Goal: Task Accomplishment & Management: Manage account settings

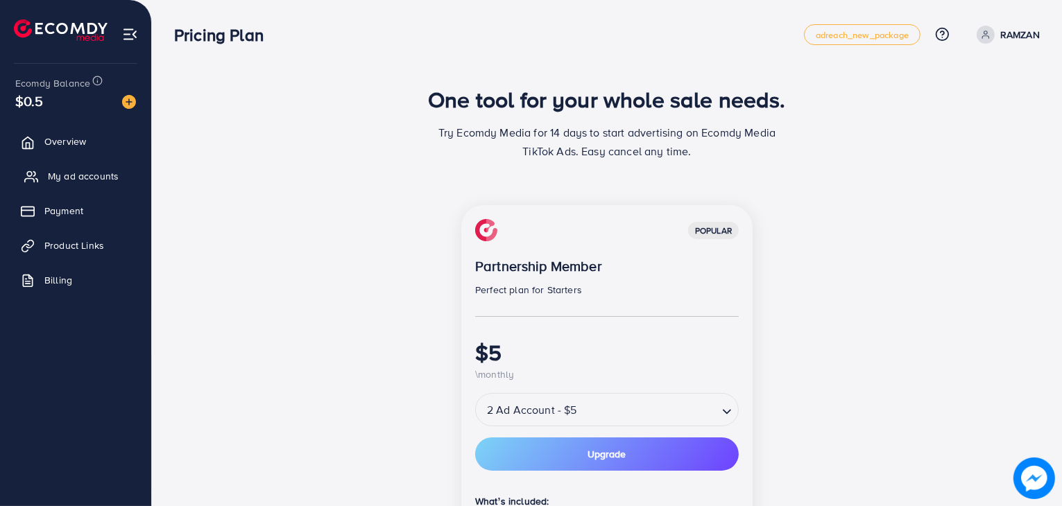
click at [58, 167] on link "My ad accounts" at bounding box center [75, 176] width 130 height 28
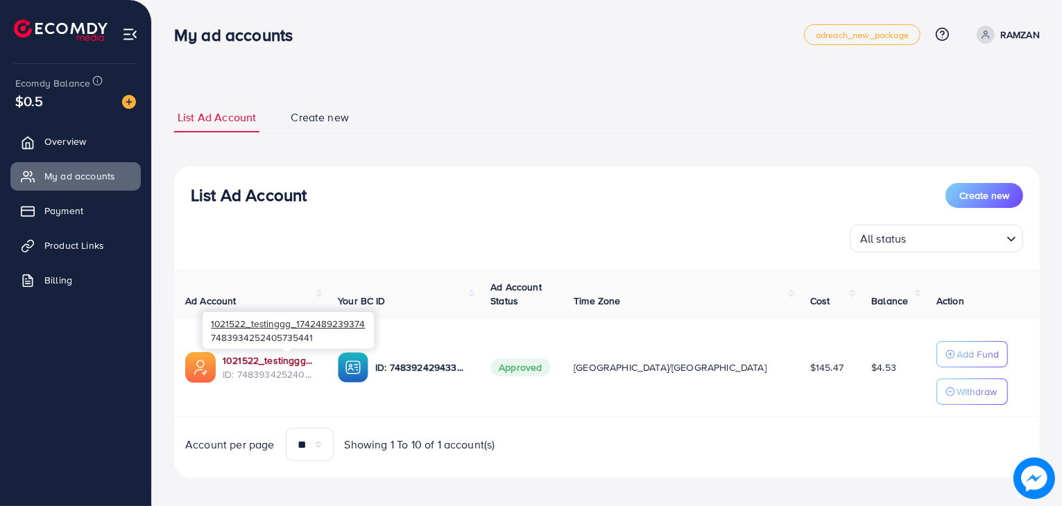
click at [256, 356] on link "1021522_testinggg_1742489239374" at bounding box center [269, 361] width 93 height 14
